Goal: Browse casually

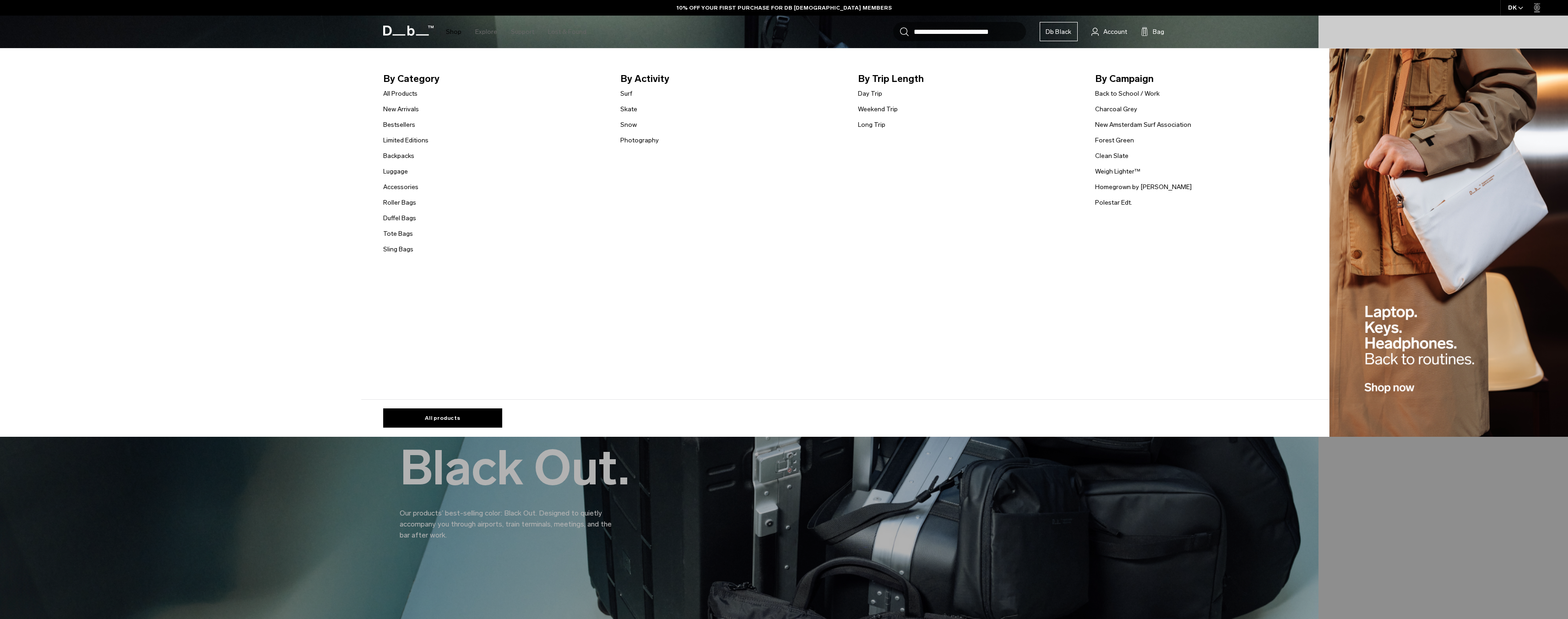
click at [452, 33] on link "Shop" at bounding box center [453, 31] width 16 height 32
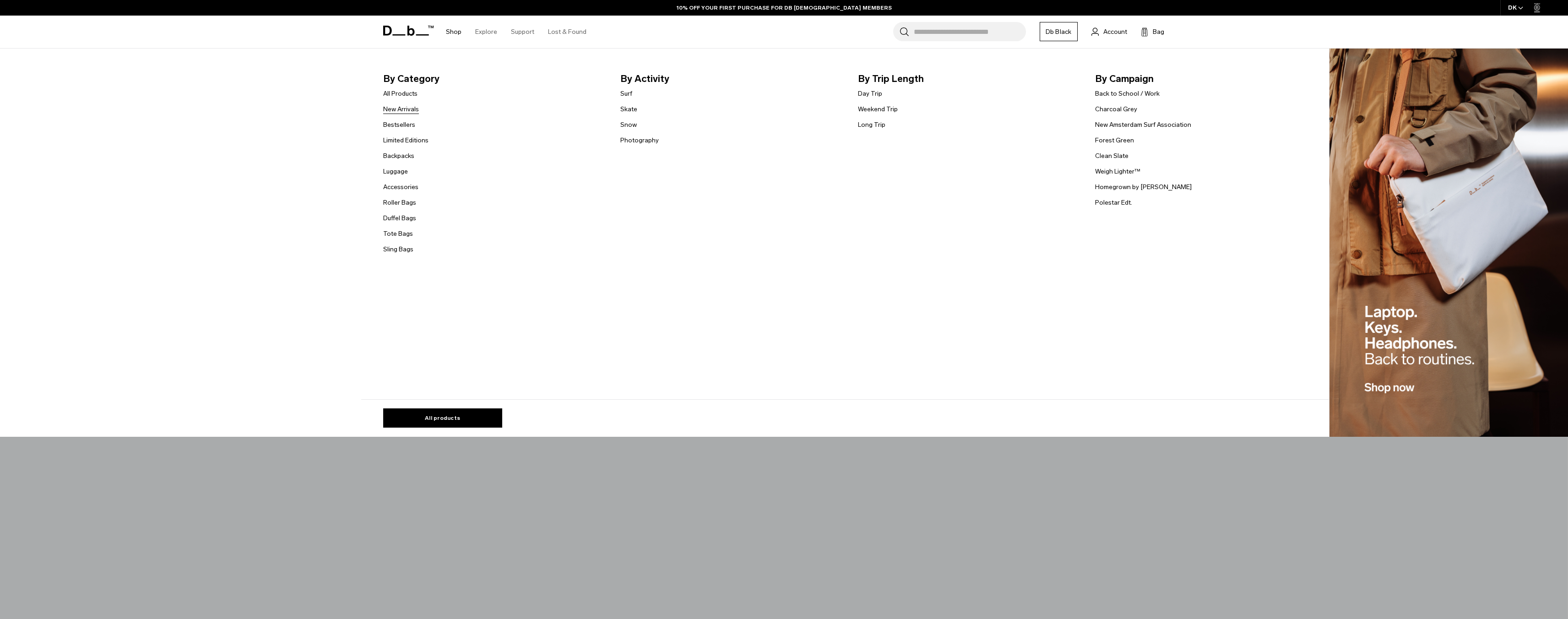
click at [410, 109] on link "New Arrivals" at bounding box center [401, 110] width 35 height 10
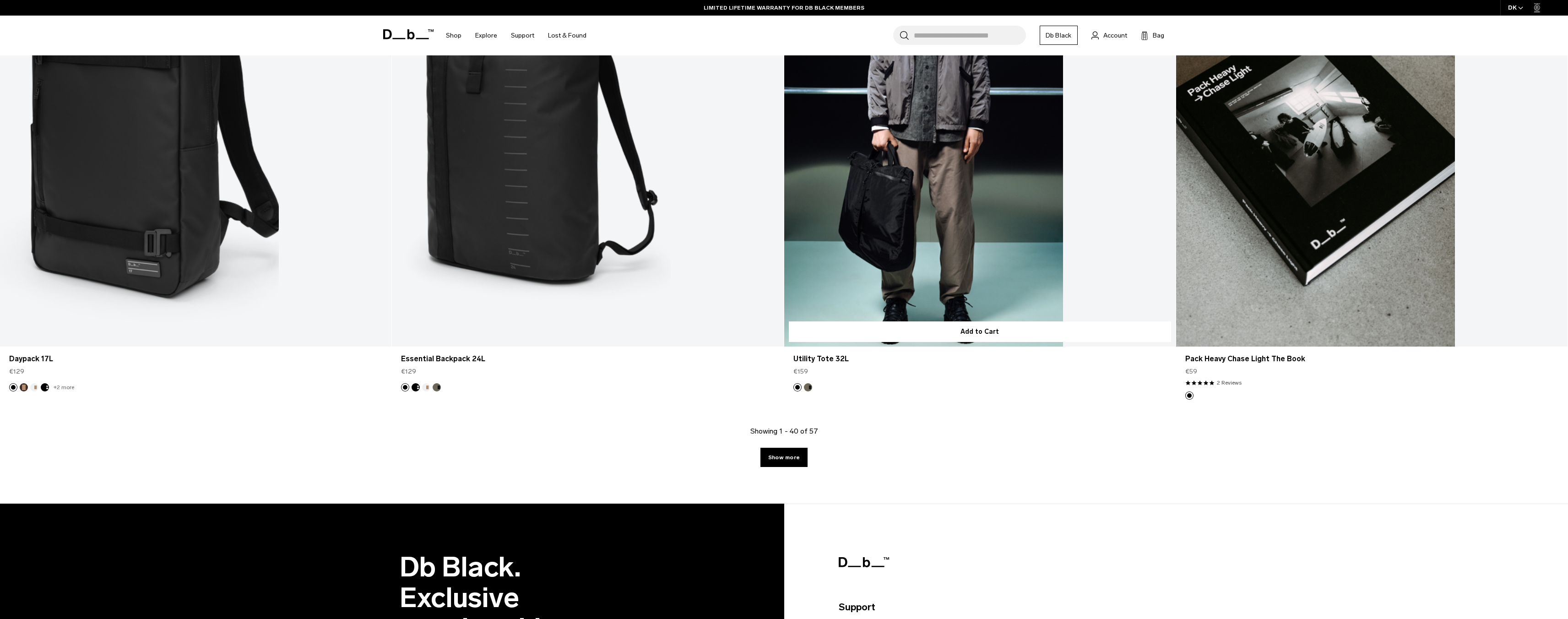
scroll to position [5252, 0]
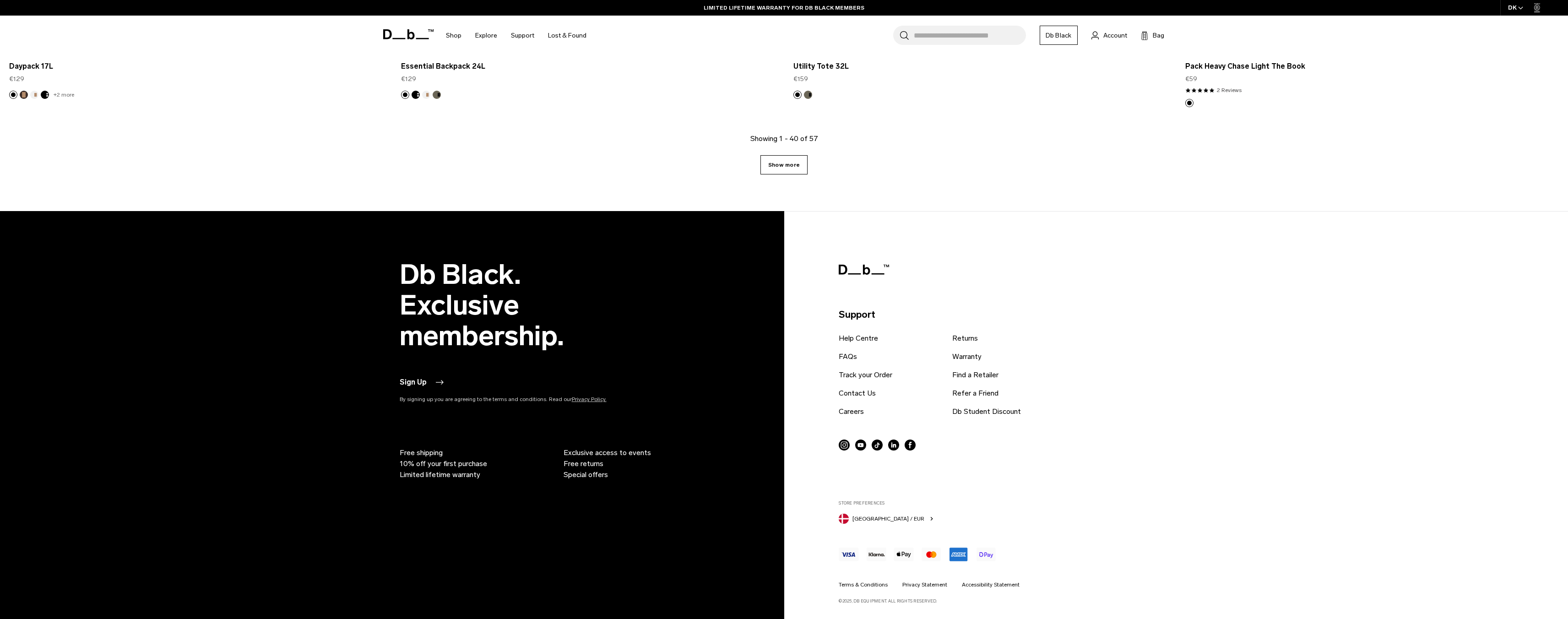
click at [791, 170] on link "Show more" at bounding box center [784, 165] width 47 height 20
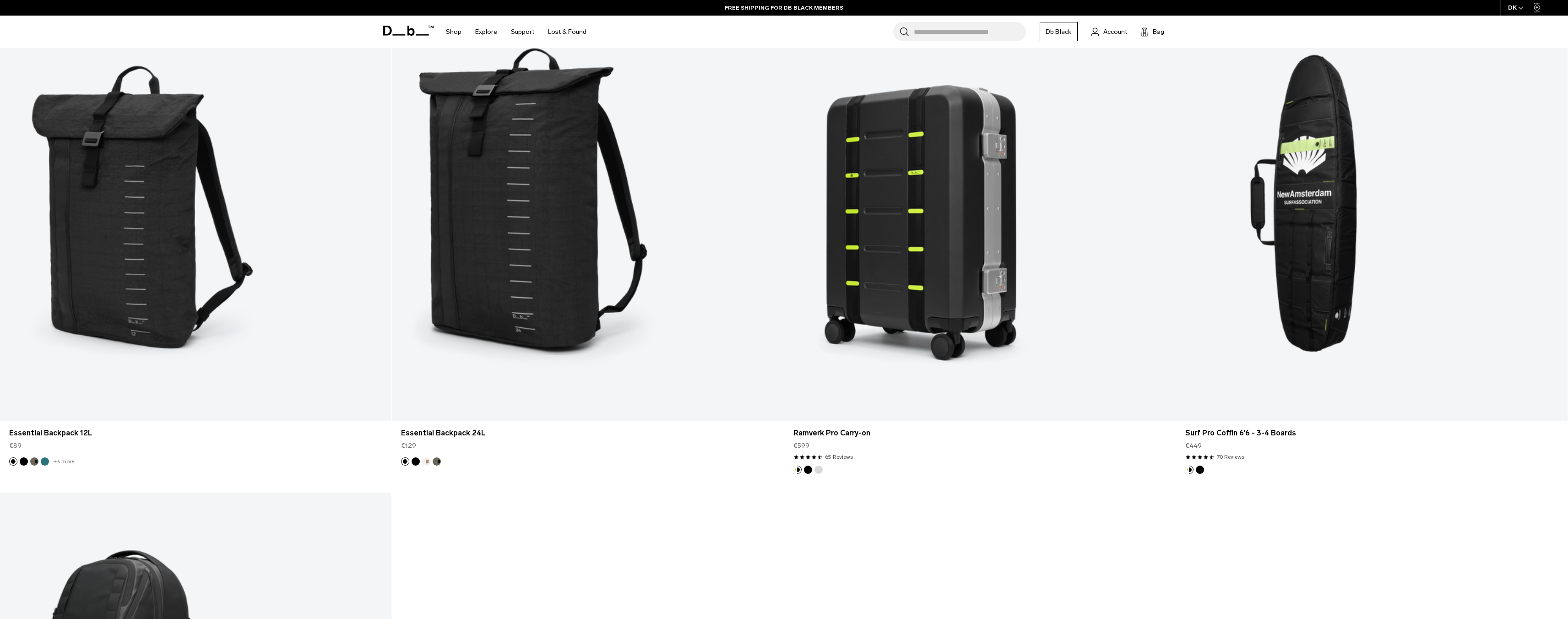
scroll to position [6541, 0]
